Goal: Transaction & Acquisition: Purchase product/service

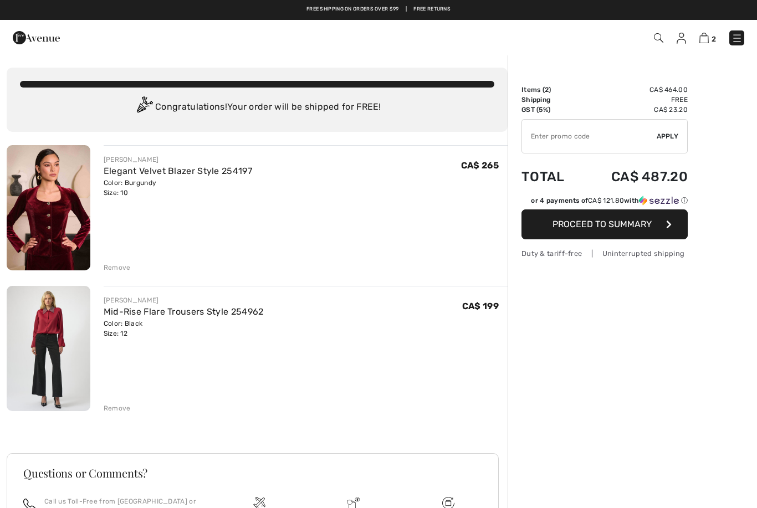
click at [145, 307] on link "Mid-Rise Flare Trousers Style 254962" at bounding box center [184, 311] width 160 height 11
click at [190, 306] on link "Mid-Rise Flare Trousers Style 254962" at bounding box center [184, 311] width 160 height 11
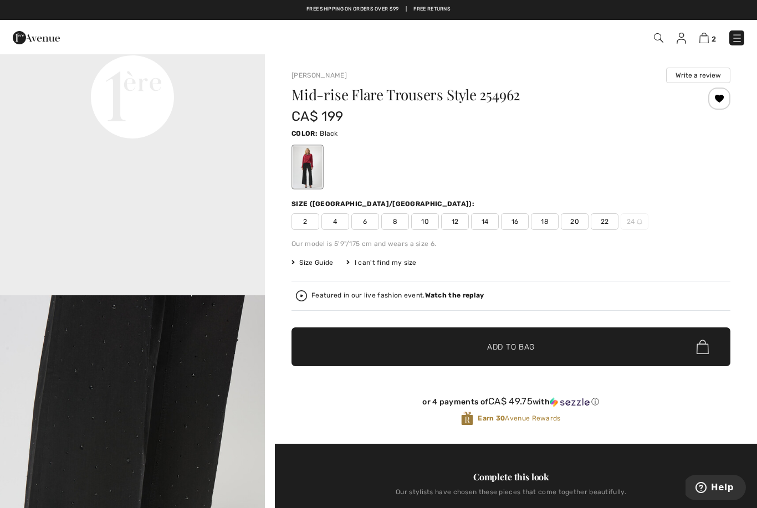
scroll to position [899, 0]
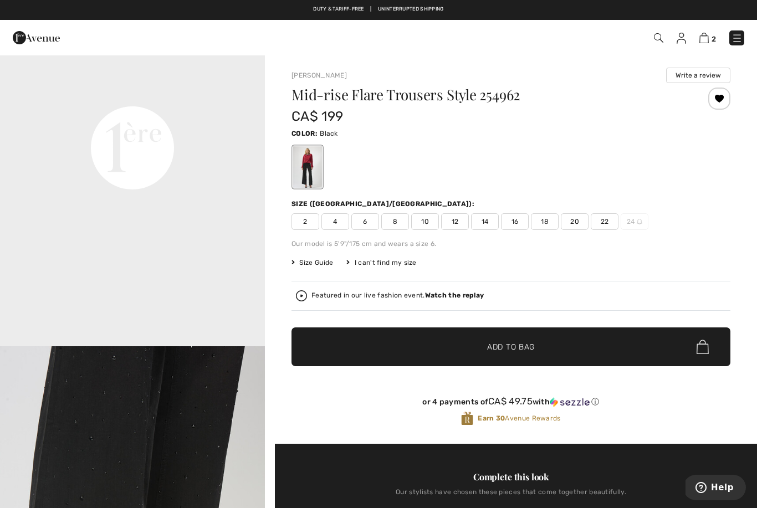
click at [681, 39] on img at bounding box center [680, 38] width 9 height 11
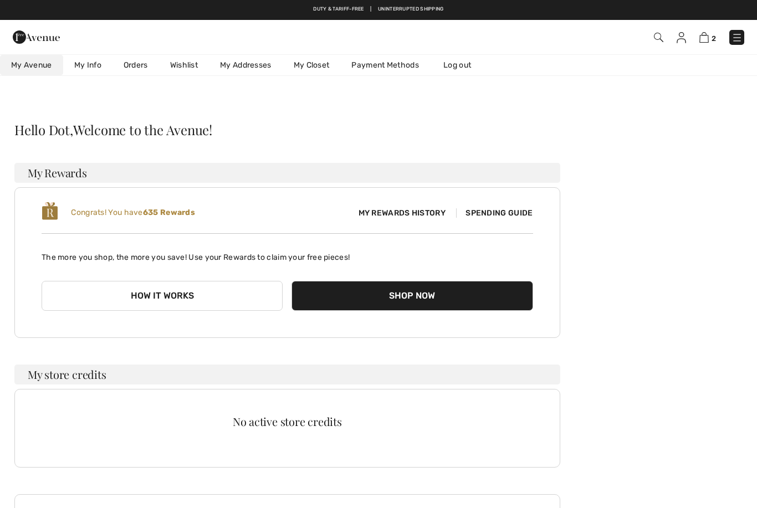
click at [139, 60] on link "Orders" at bounding box center [135, 65] width 47 height 20
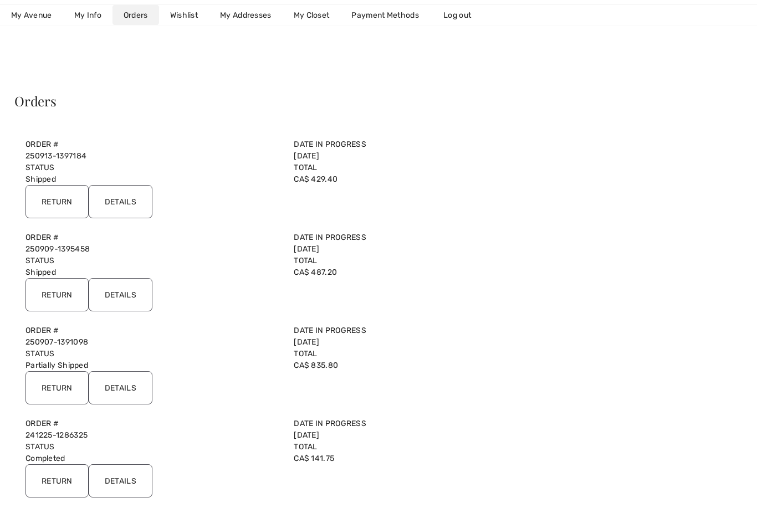
scroll to position [30, 0]
click at [136, 301] on input "Details" at bounding box center [121, 293] width 64 height 33
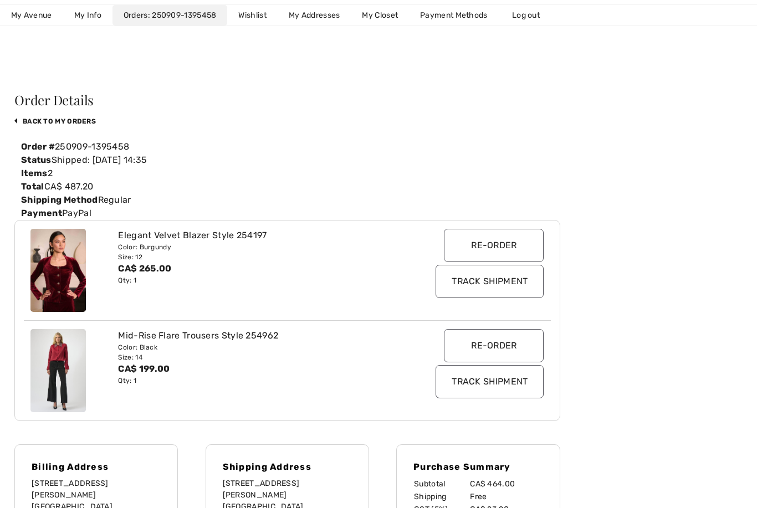
click at [44, 119] on link "back to My Orders" at bounding box center [54, 121] width 81 height 8
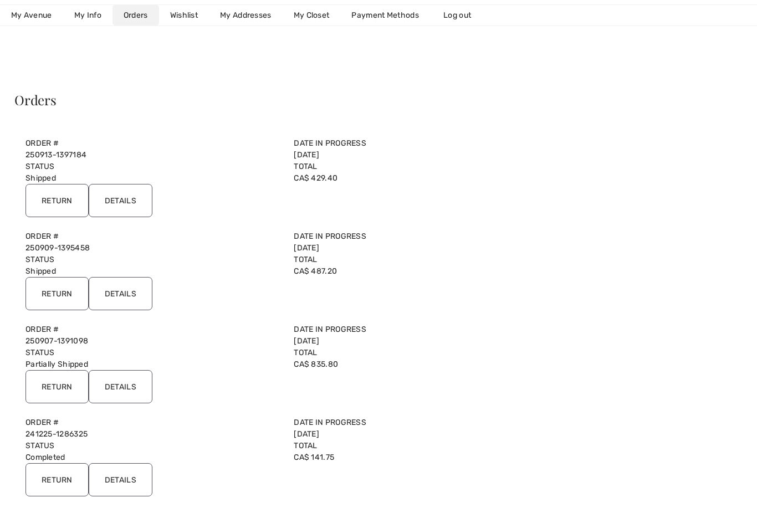
click at [56, 299] on input "Return" at bounding box center [56, 293] width 63 height 33
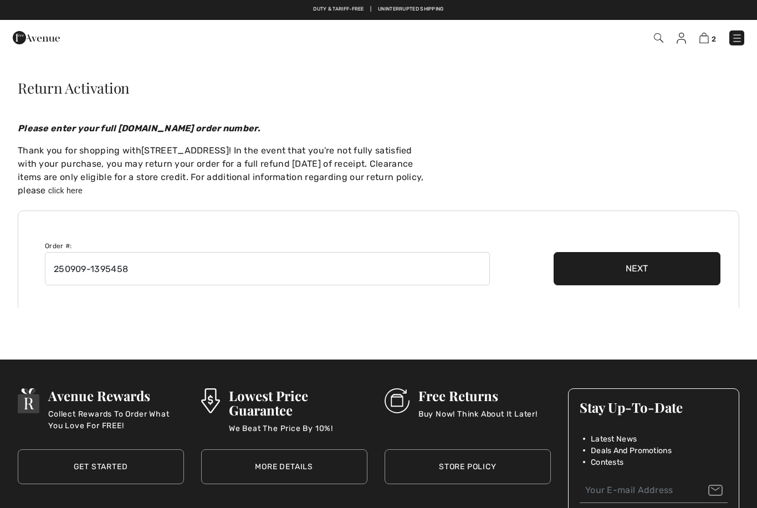
checkbox input "true"
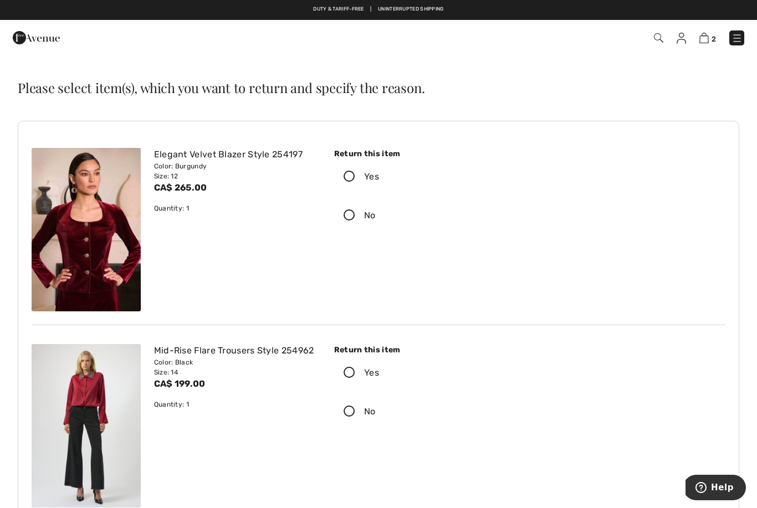
click at [345, 176] on icon at bounding box center [349, 177] width 29 height 12
click at [379, 176] on input "Yes" at bounding box center [382, 176] width 7 height 33
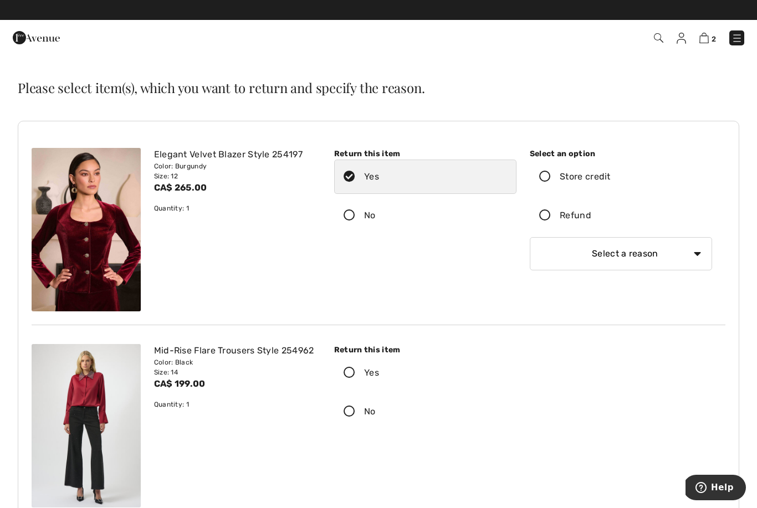
click at [544, 215] on icon at bounding box center [544, 216] width 29 height 12
click at [591, 215] on input "Refund" at bounding box center [594, 215] width 7 height 33
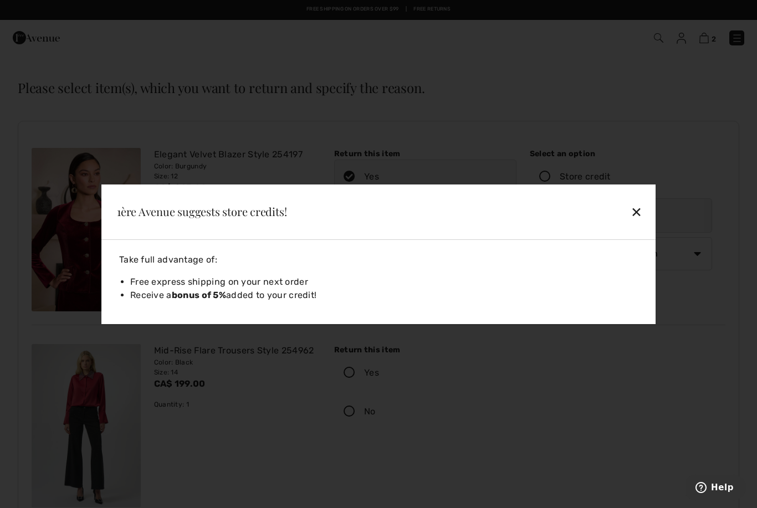
click at [632, 216] on div "✕" at bounding box center [582, 211] width 127 height 23
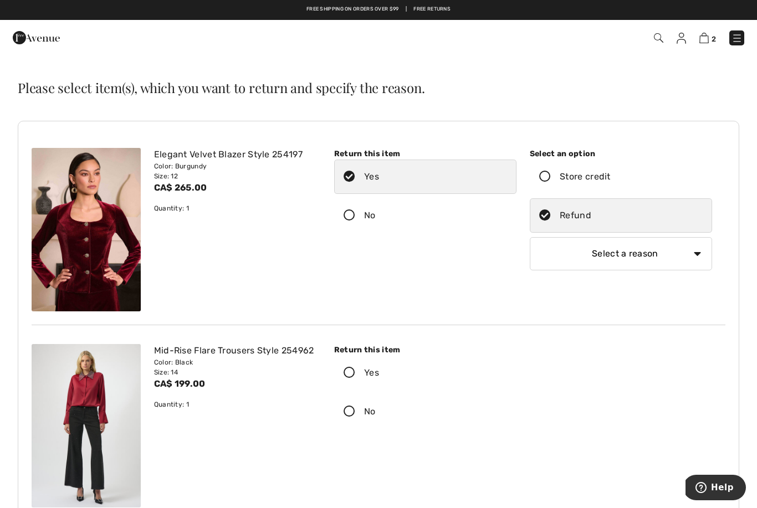
click at [696, 255] on select "Select a reason I received the wrong product or size My order arrived too late …" at bounding box center [620, 253] width 182 height 33
select select "6"
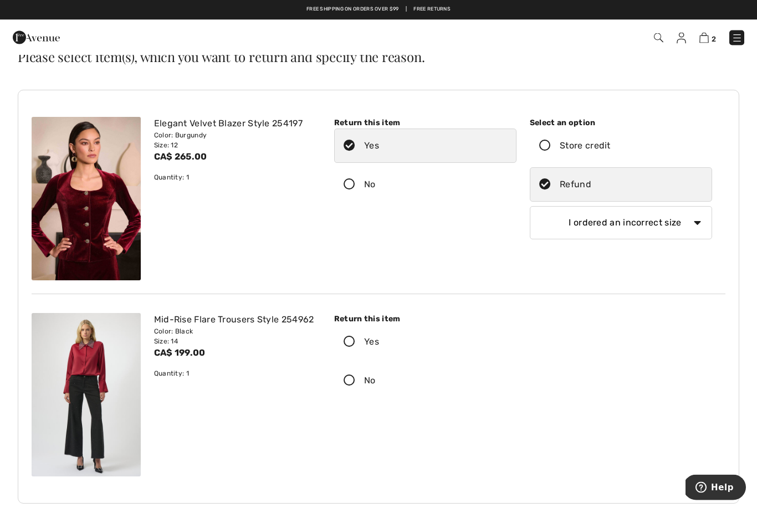
scroll to position [31, 0]
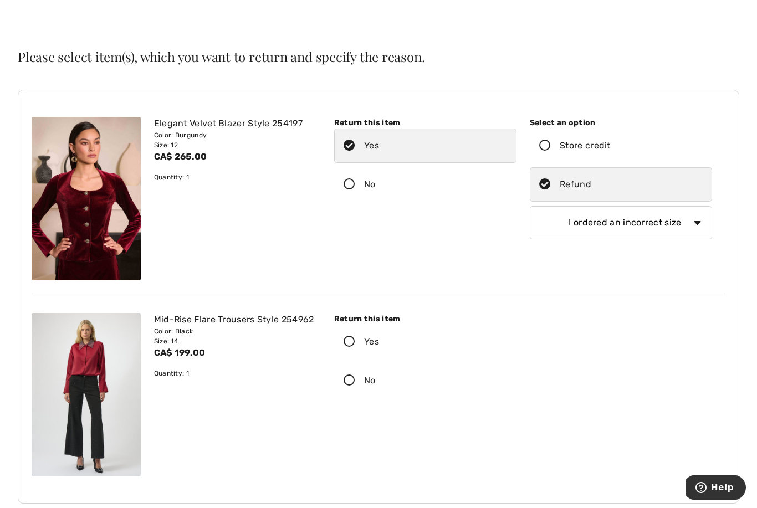
click at [351, 345] on icon at bounding box center [349, 342] width 29 height 12
click at [379, 345] on input "Yes" at bounding box center [382, 341] width 7 height 33
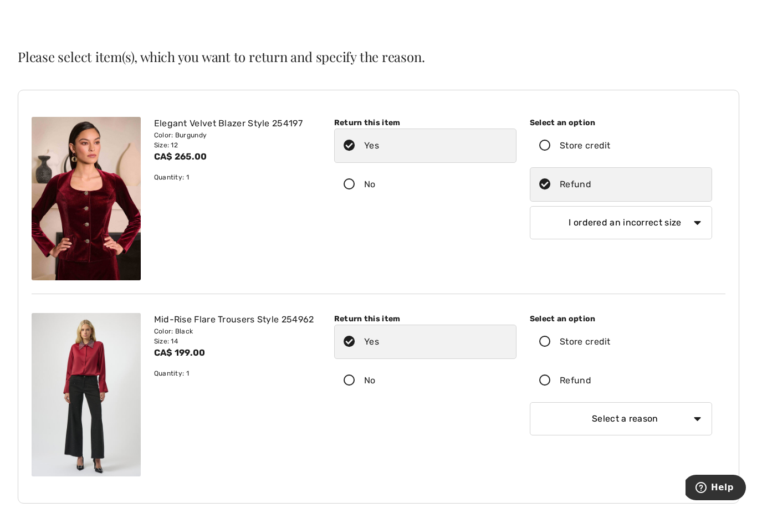
click at [546, 383] on icon at bounding box center [544, 381] width 29 height 12
click at [591, 383] on input "Refund" at bounding box center [594, 380] width 7 height 33
click at [703, 423] on select "Select a reason I received the wrong product or size My order arrived too late …" at bounding box center [620, 418] width 182 height 33
select select "6"
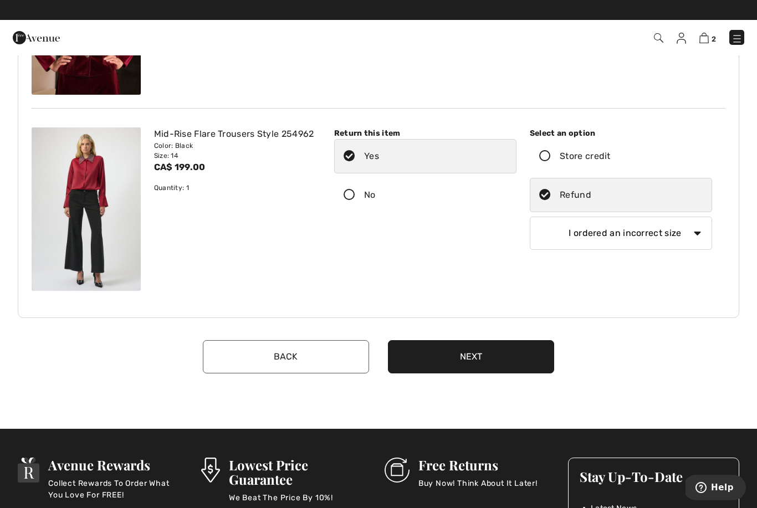
click at [500, 360] on button "Next" at bounding box center [471, 356] width 166 height 33
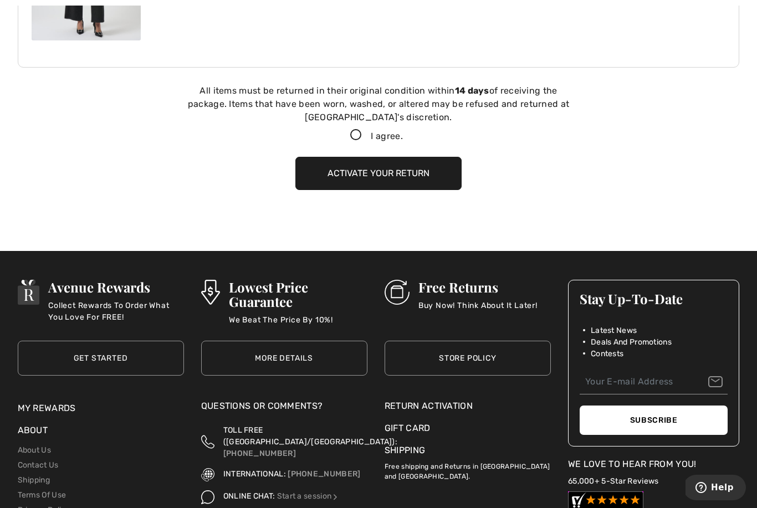
scroll to position [484, 0]
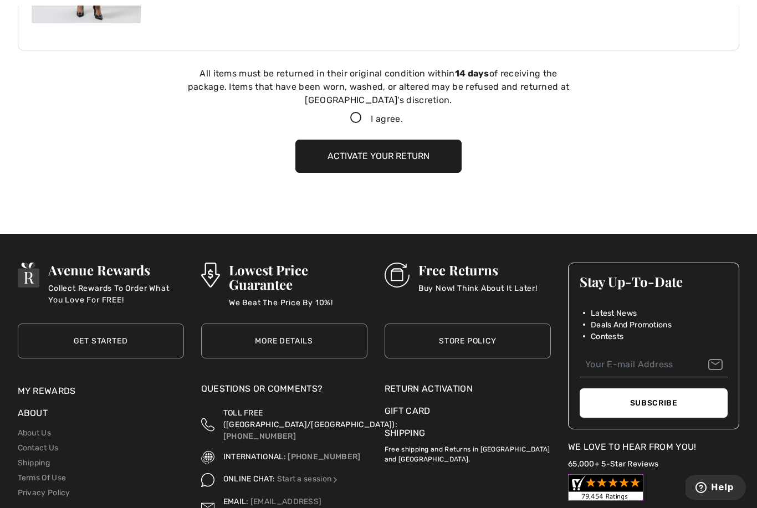
click at [353, 120] on icon at bounding box center [355, 118] width 29 height 12
click at [403, 120] on input "I agree." at bounding box center [406, 118] width 7 height 7
checkbox input "true"
click at [434, 165] on button "Activate your return" at bounding box center [378, 156] width 166 height 33
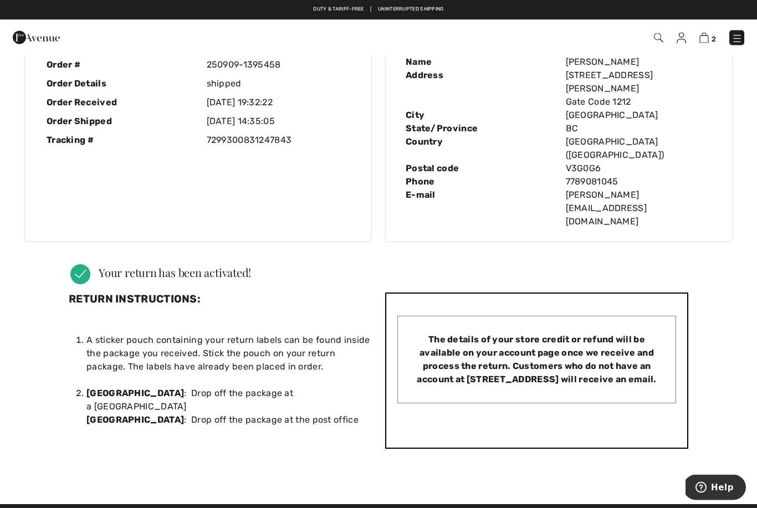
scroll to position [0, 0]
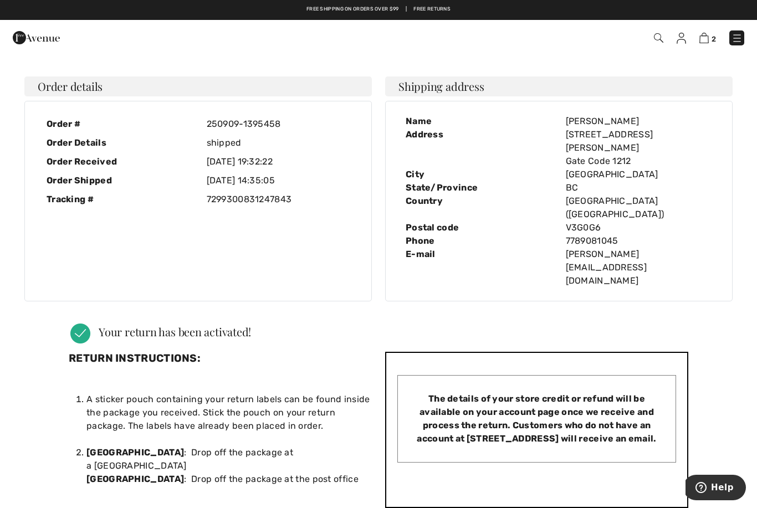
click at [707, 34] on img at bounding box center [703, 38] width 9 height 11
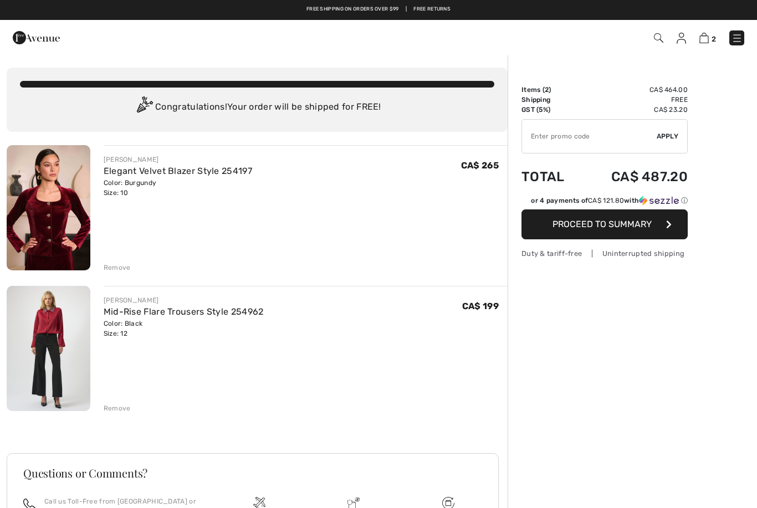
click at [661, 229] on button "Proceed to Summary" at bounding box center [604, 224] width 166 height 30
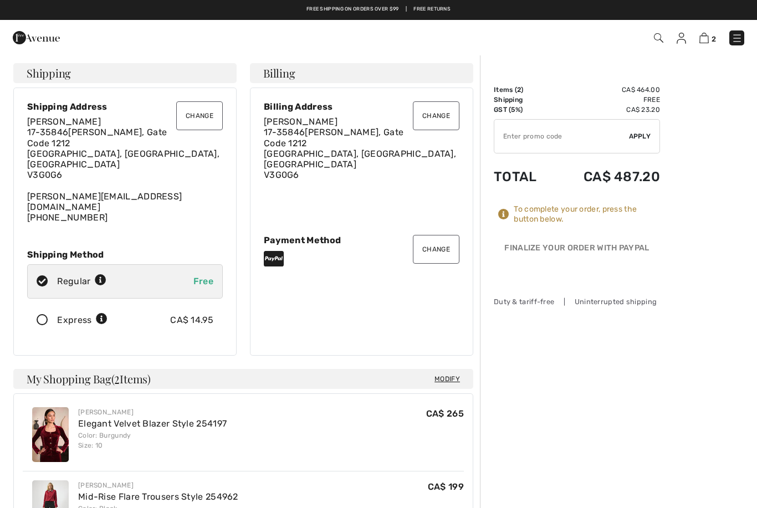
click at [45, 315] on icon at bounding box center [42, 321] width 29 height 12
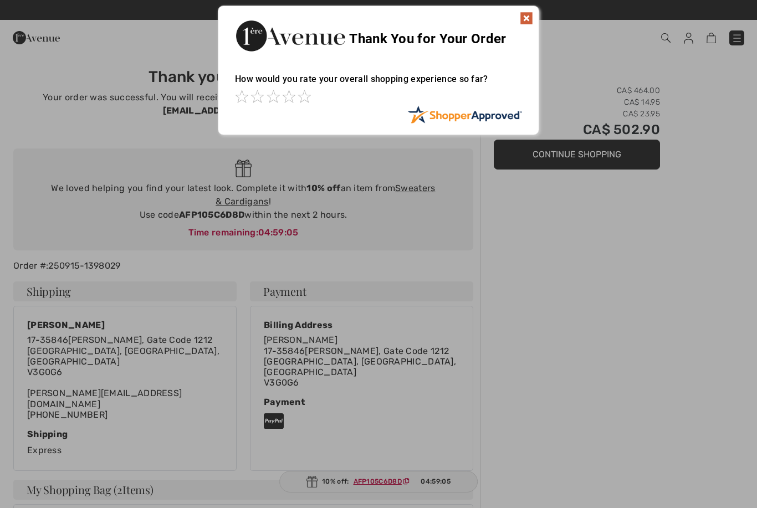
click at [528, 19] on img at bounding box center [526, 18] width 13 height 13
